Goal: Task Accomplishment & Management: Manage account settings

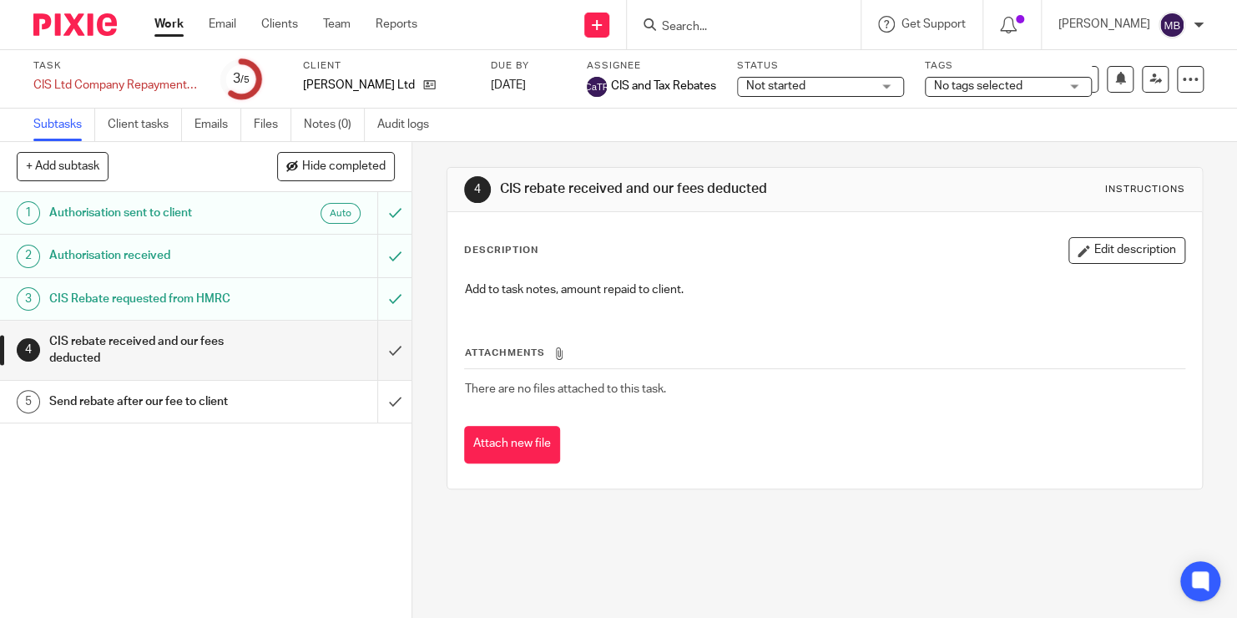
click at [717, 23] on input "Search" at bounding box center [735, 27] width 150 height 15
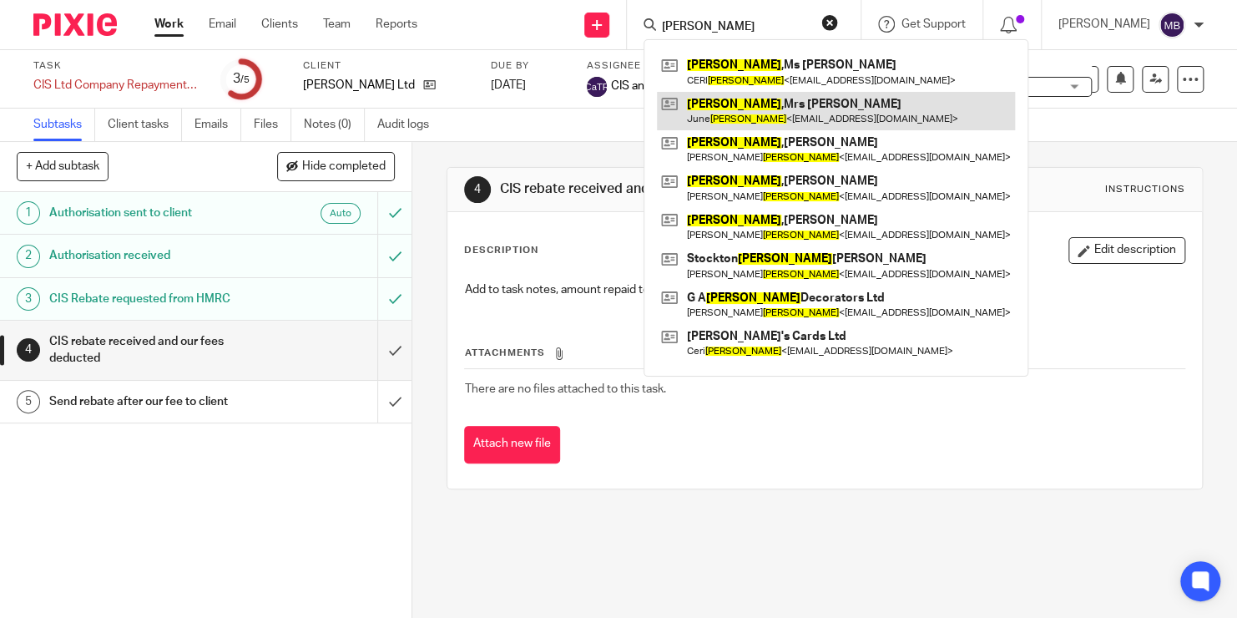
type input "[PERSON_NAME]"
click at [742, 116] on link at bounding box center [836, 111] width 358 height 38
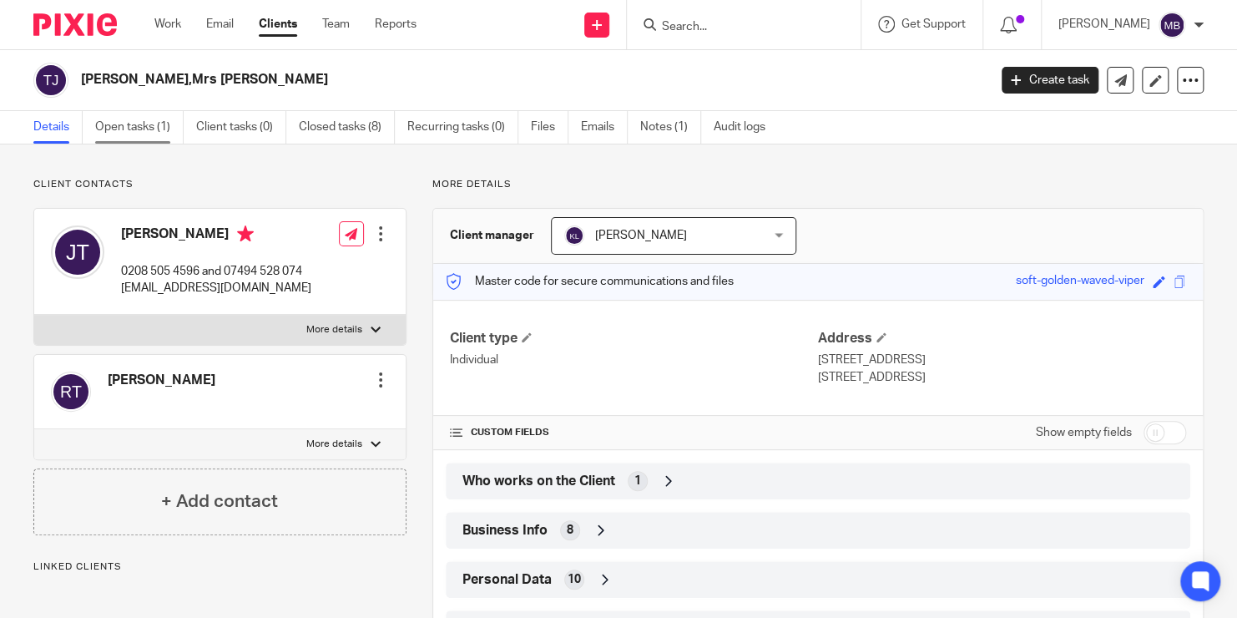
click at [161, 130] on link "Open tasks (1)" at bounding box center [139, 127] width 89 height 33
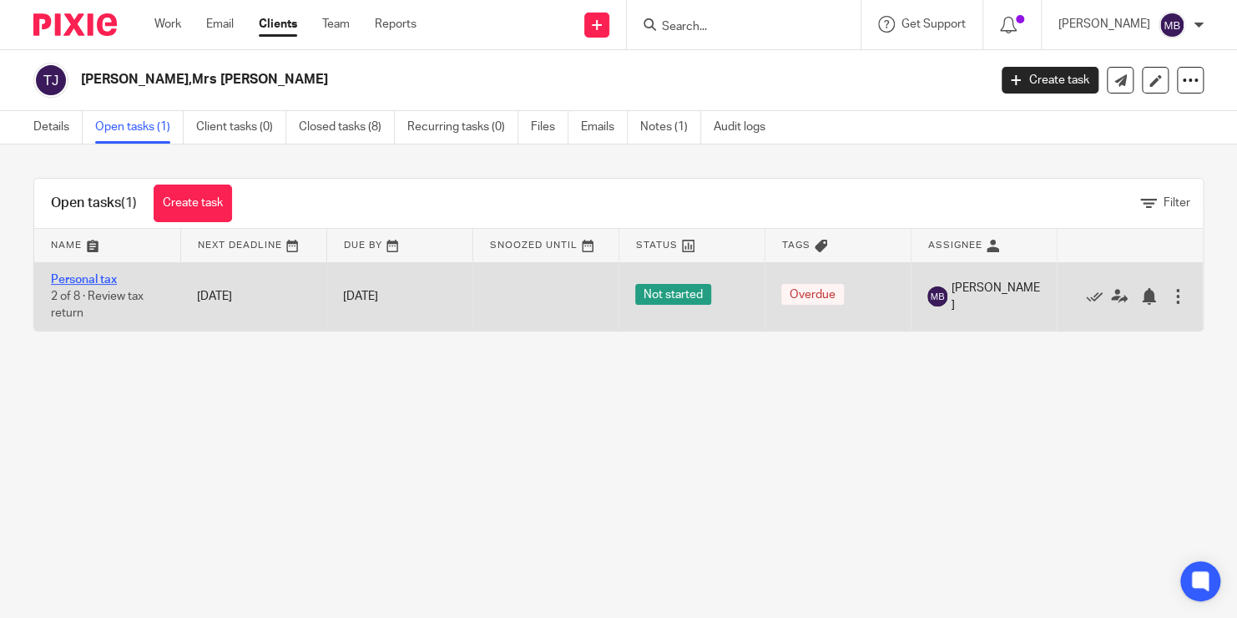
click at [78, 281] on link "Personal tax" at bounding box center [84, 280] width 66 height 12
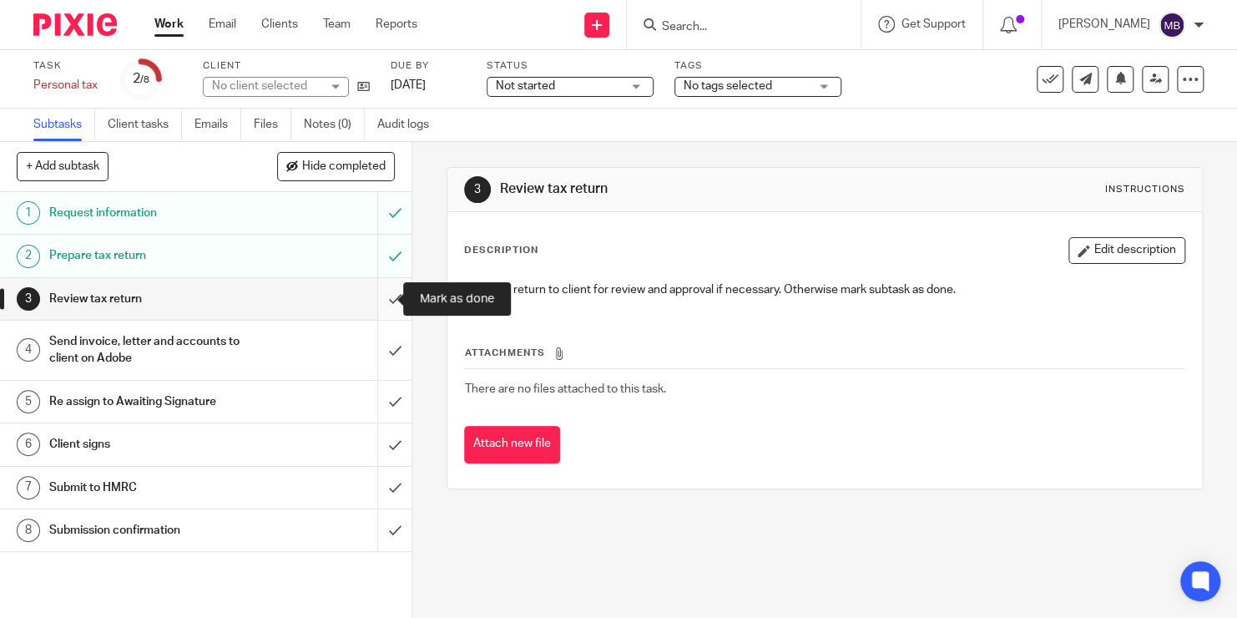
click at [366, 301] on input "submit" at bounding box center [206, 299] width 412 height 42
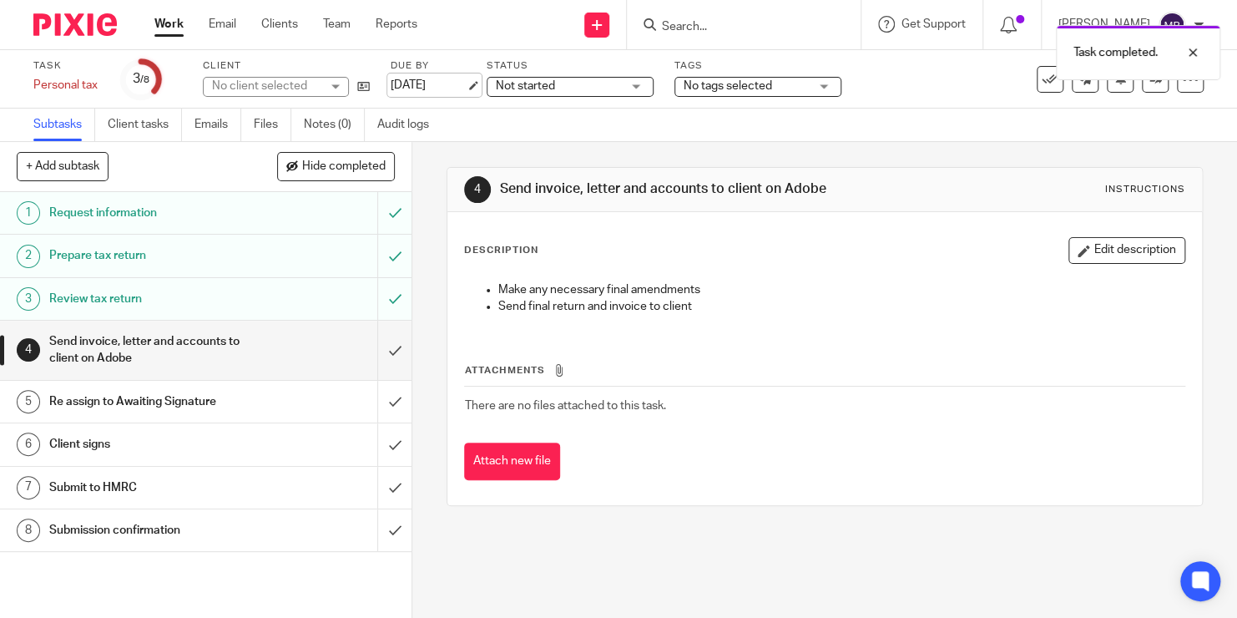
click at [426, 89] on link "22 Sep 2025" at bounding box center [428, 86] width 75 height 18
click at [1149, 83] on div "Task completed. Deadline updated." at bounding box center [920, 80] width 602 height 127
click at [1141, 83] on div "Task completed. Deadline updated." at bounding box center [920, 80] width 602 height 127
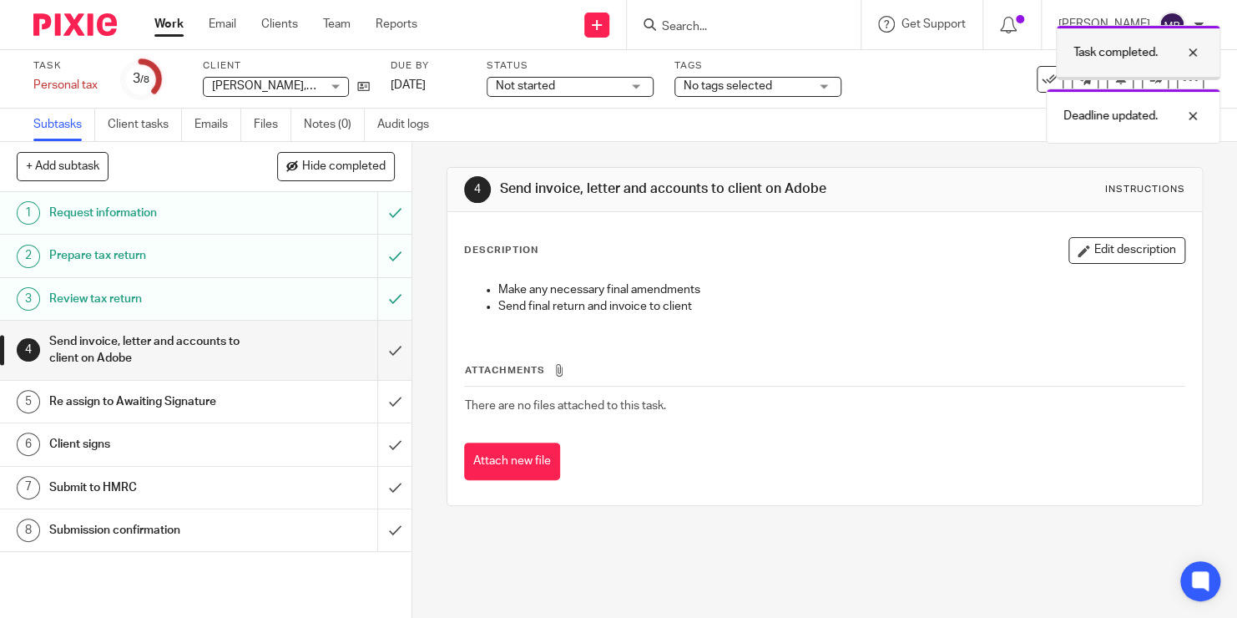
click at [1200, 43] on div at bounding box center [1180, 53] width 45 height 20
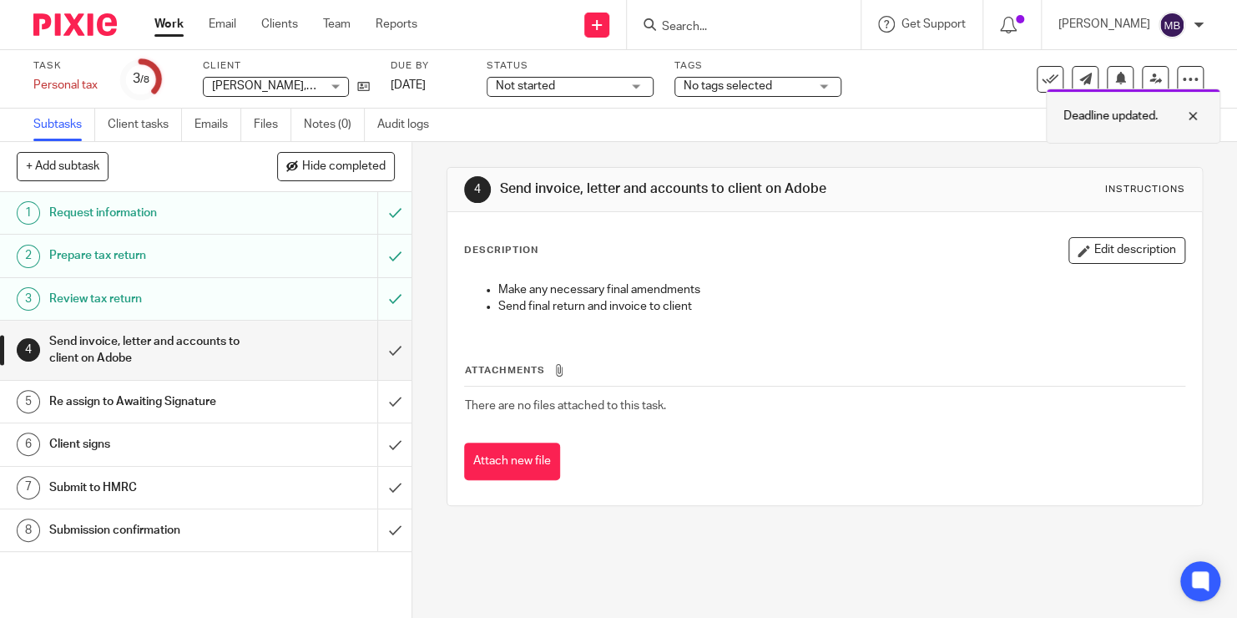
click at [1202, 120] on div "Deadline updated." at bounding box center [1133, 116] width 175 height 55
click at [1142, 89] on link at bounding box center [1155, 79] width 27 height 27
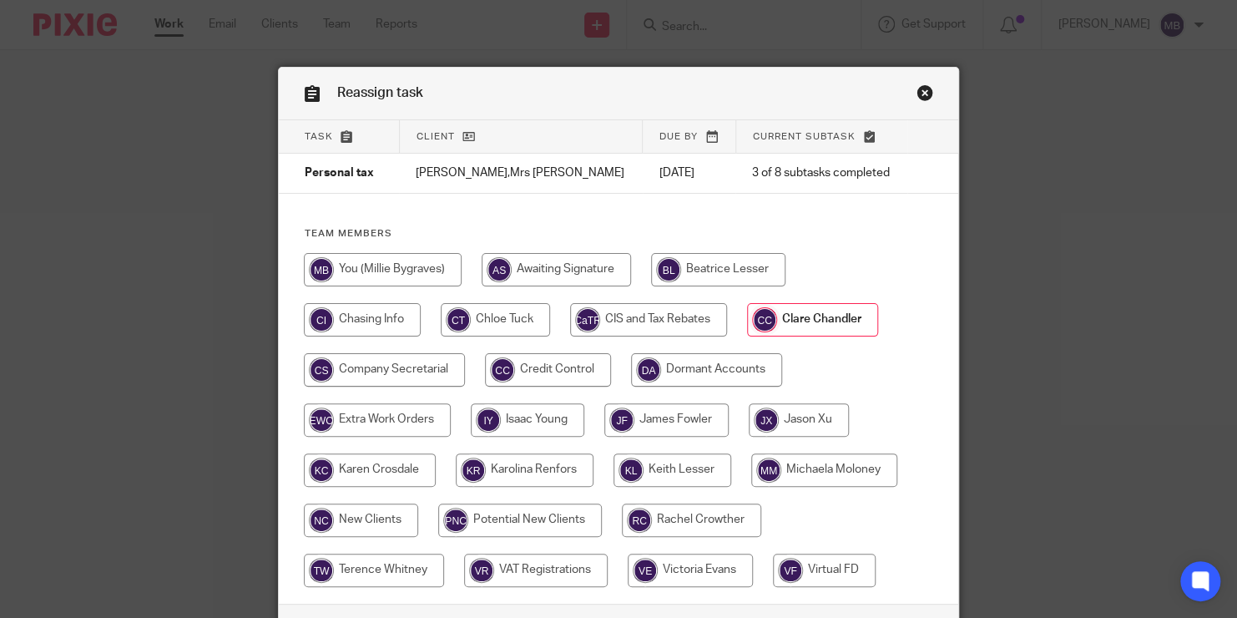
scroll to position [123, 0]
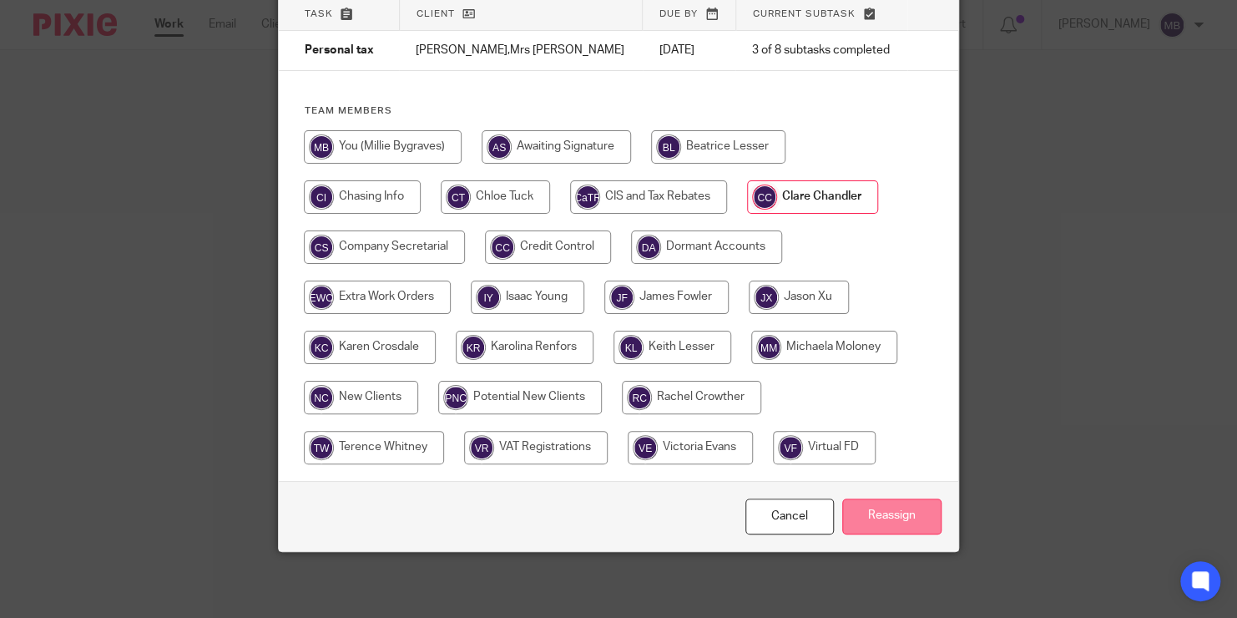
click at [852, 513] on input "Reassign" at bounding box center [891, 516] width 99 height 36
